Goal: Navigation & Orientation: Find specific page/section

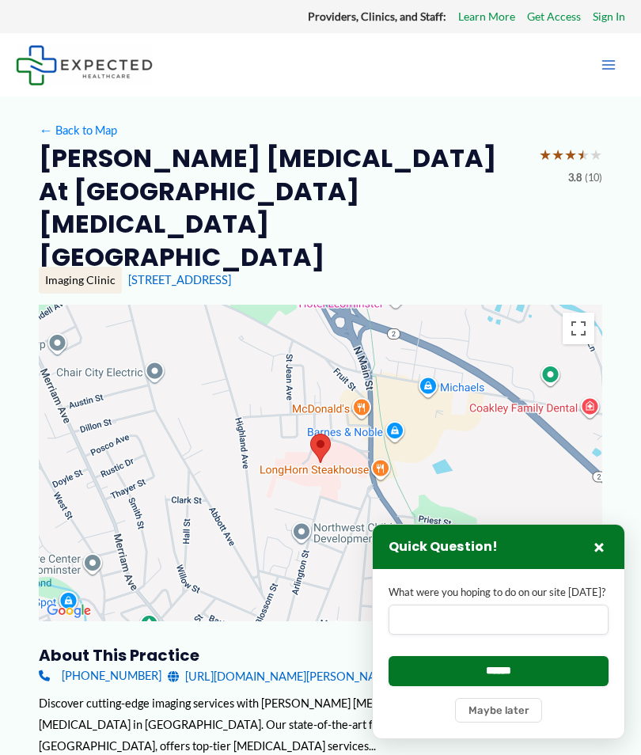
click at [615, 57] on icon "Main menu toggle" at bounding box center [609, 65] width 16 height 16
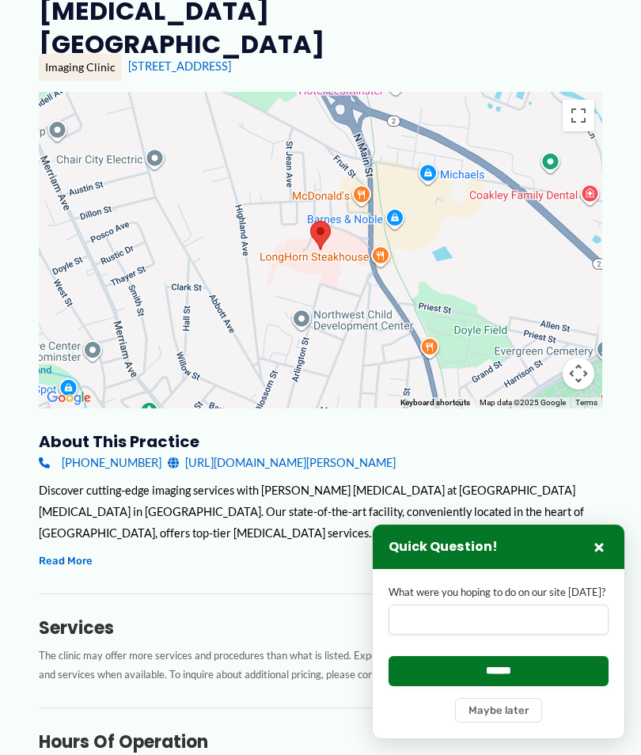
scroll to position [428, 0]
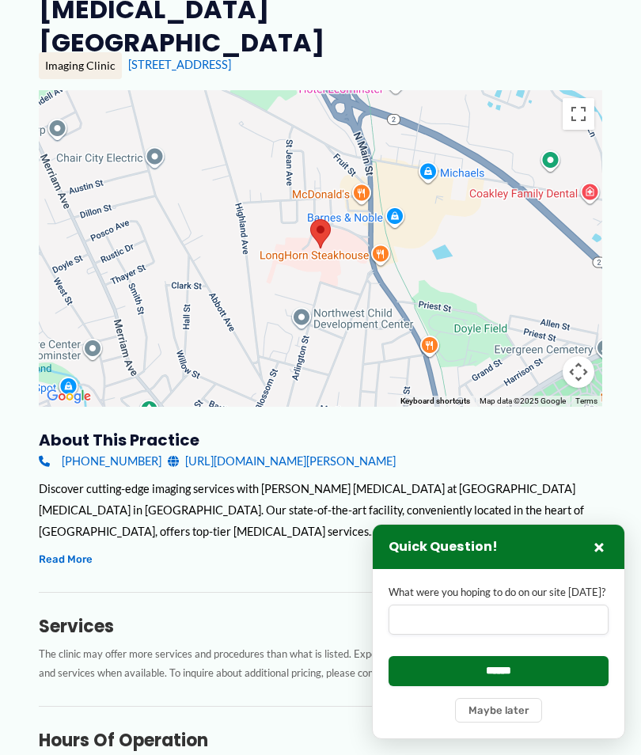
click at [82, 550] on button "Read More" at bounding box center [66, 559] width 54 height 18
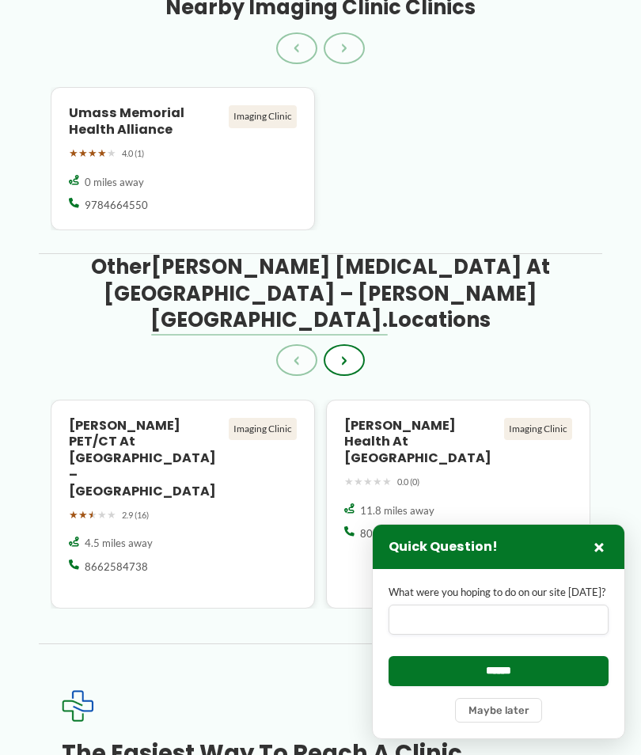
scroll to position [2303, 0]
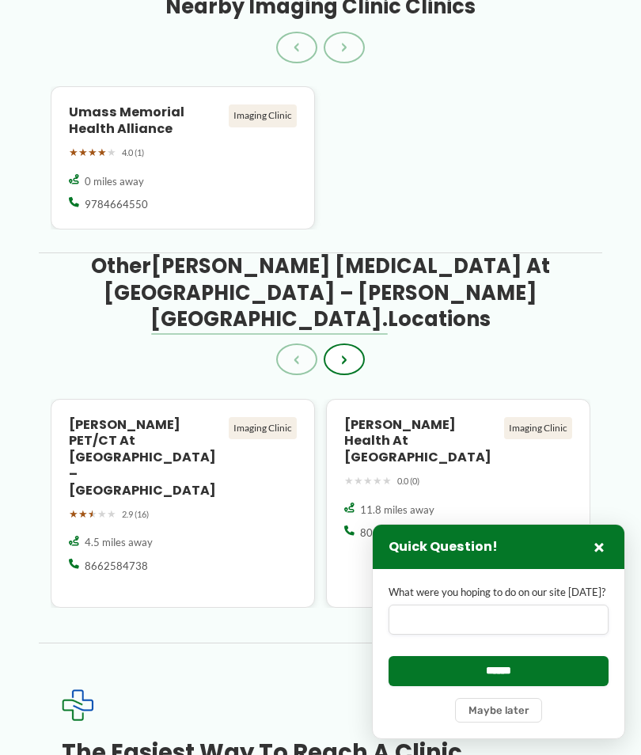
click at [259, 105] on div "Imaging Clinic" at bounding box center [263, 116] width 68 height 22
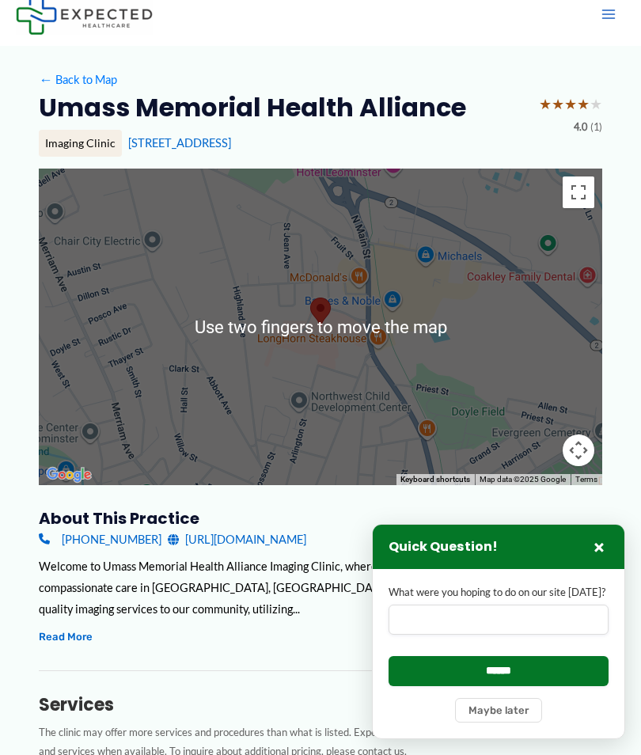
scroll to position [35, 0]
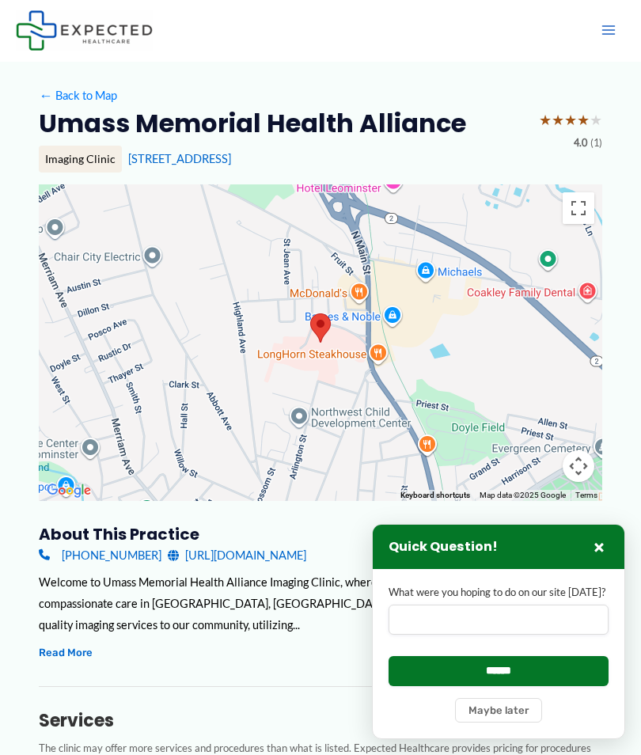
click at [496, 373] on div at bounding box center [321, 342] width 564 height 317
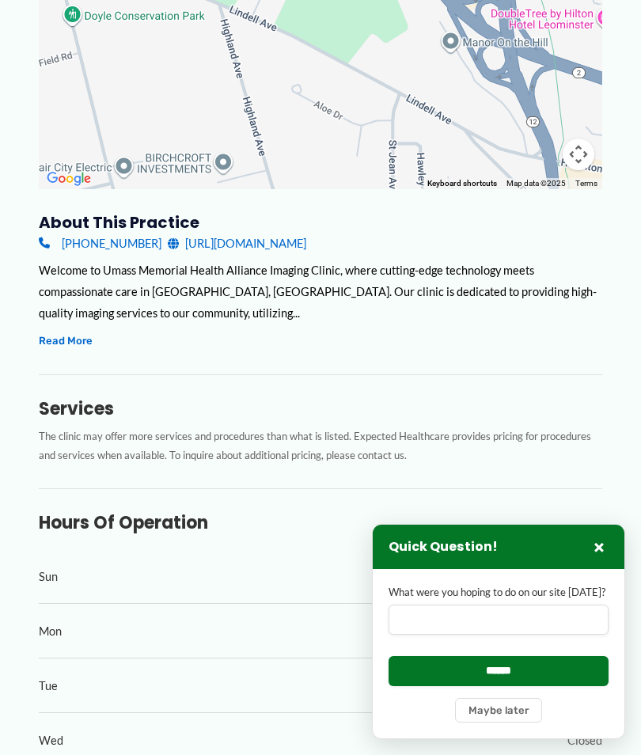
scroll to position [0, 0]
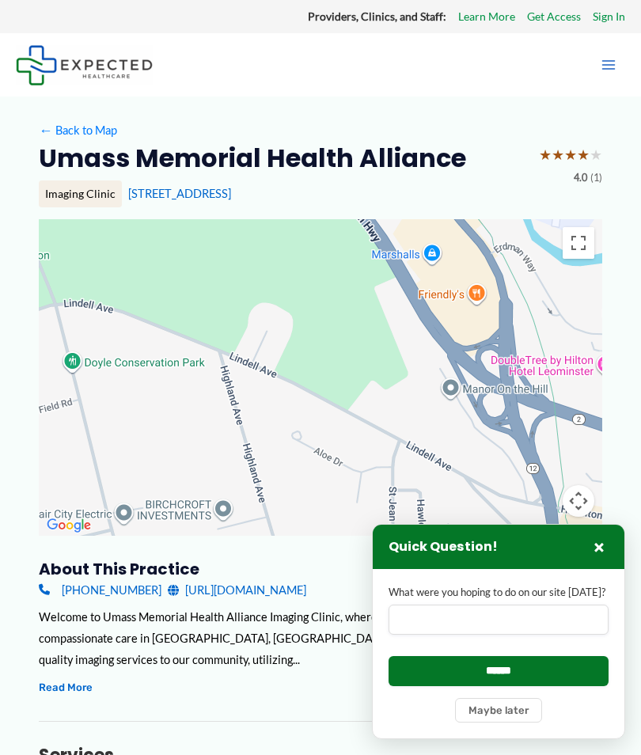
click at [80, 183] on div "Imaging Clinic" at bounding box center [80, 194] width 83 height 27
click at [70, 196] on div "Imaging Clinic" at bounding box center [80, 194] width 83 height 27
click at [607, 544] on button "×" at bounding box center [599, 547] width 19 height 19
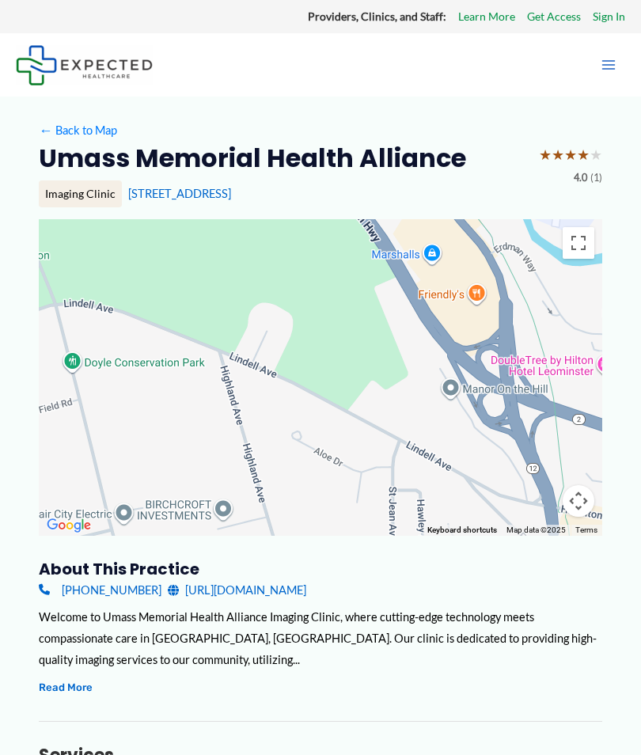
click at [561, 11] on link "Get Access" at bounding box center [554, 16] width 54 height 21
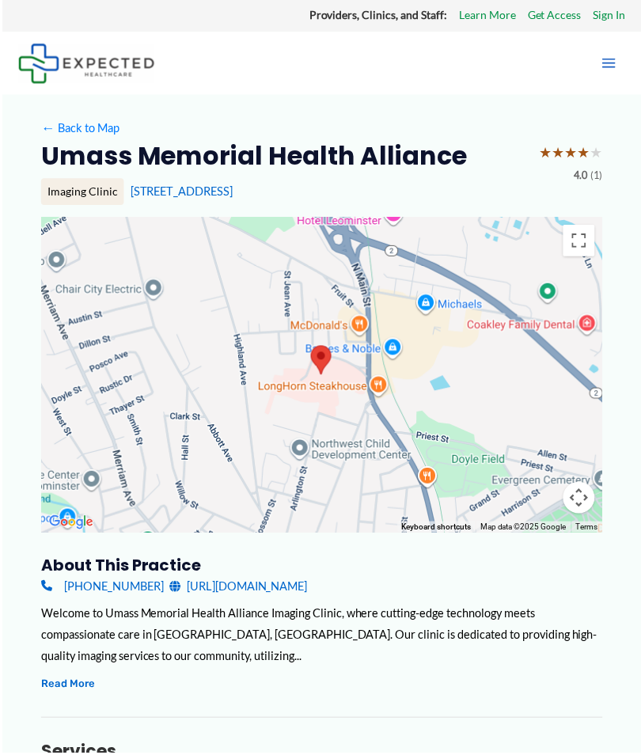
scroll to position [30, 0]
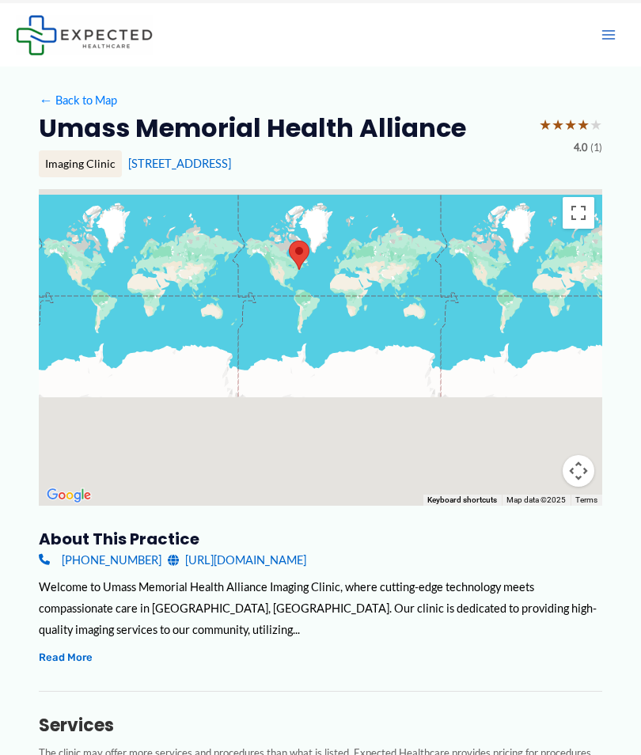
click at [468, 268] on div at bounding box center [321, 347] width 564 height 317
click at [556, 305] on div at bounding box center [321, 347] width 564 height 317
click at [584, 197] on button "Toggle fullscreen view" at bounding box center [579, 213] width 32 height 32
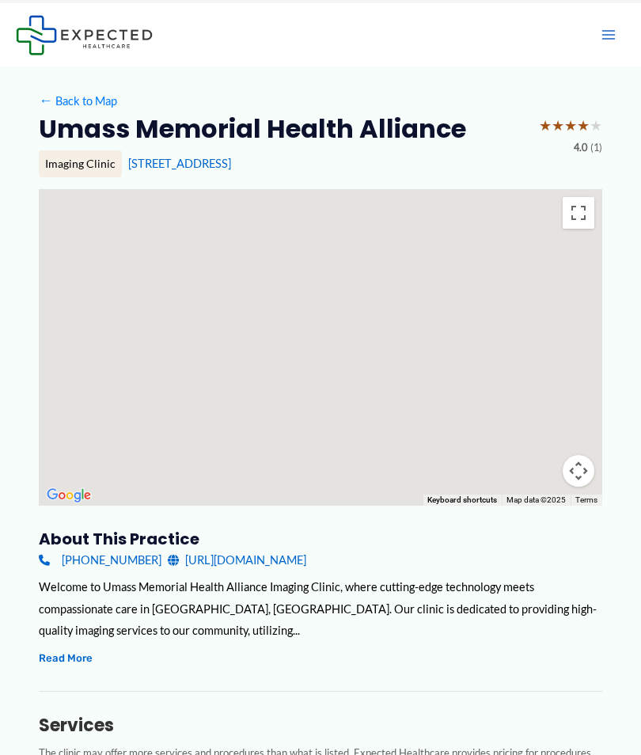
click at [508, 314] on div at bounding box center [321, 347] width 564 height 317
click at [89, 150] on div "Imaging Clinic" at bounding box center [80, 163] width 83 height 27
click at [90, 164] on div "Imaging Clinic" at bounding box center [80, 163] width 83 height 27
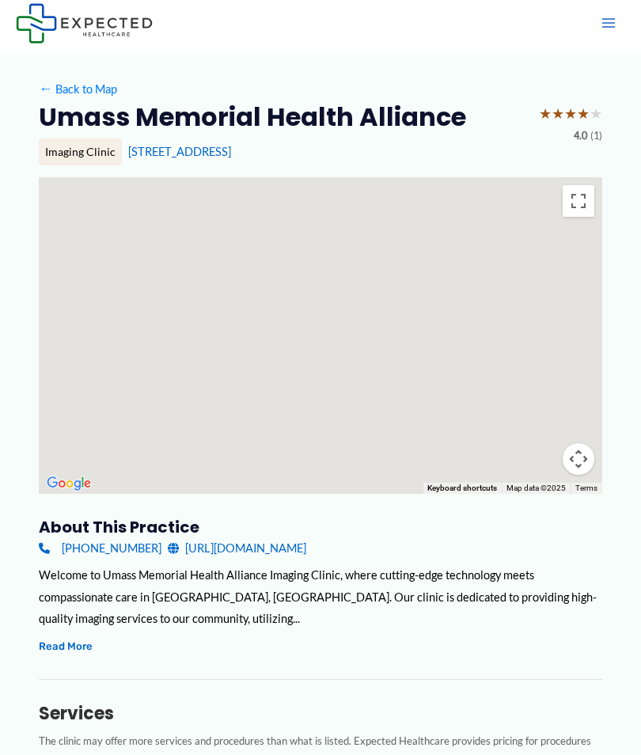
scroll to position [0, 0]
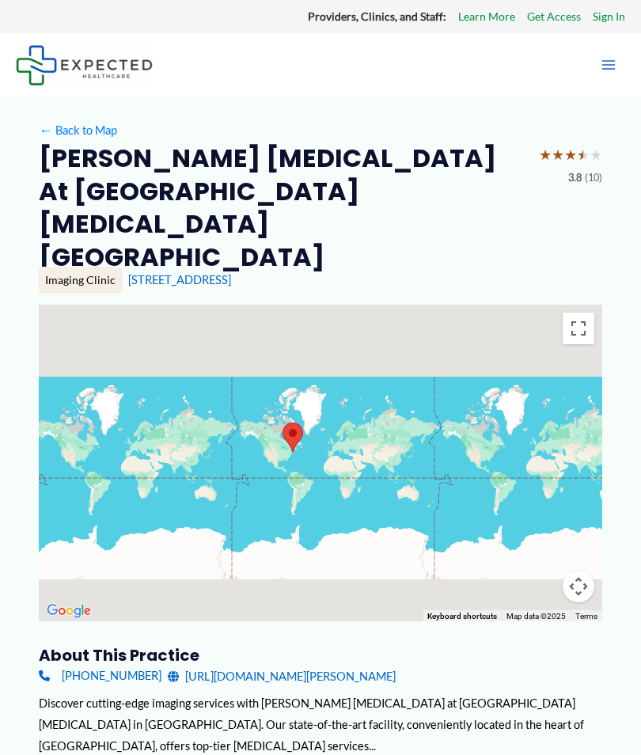
click at [620, 55] on button "Main Menu" at bounding box center [608, 64] width 33 height 33
